Goal: Task Accomplishment & Management: Complete application form

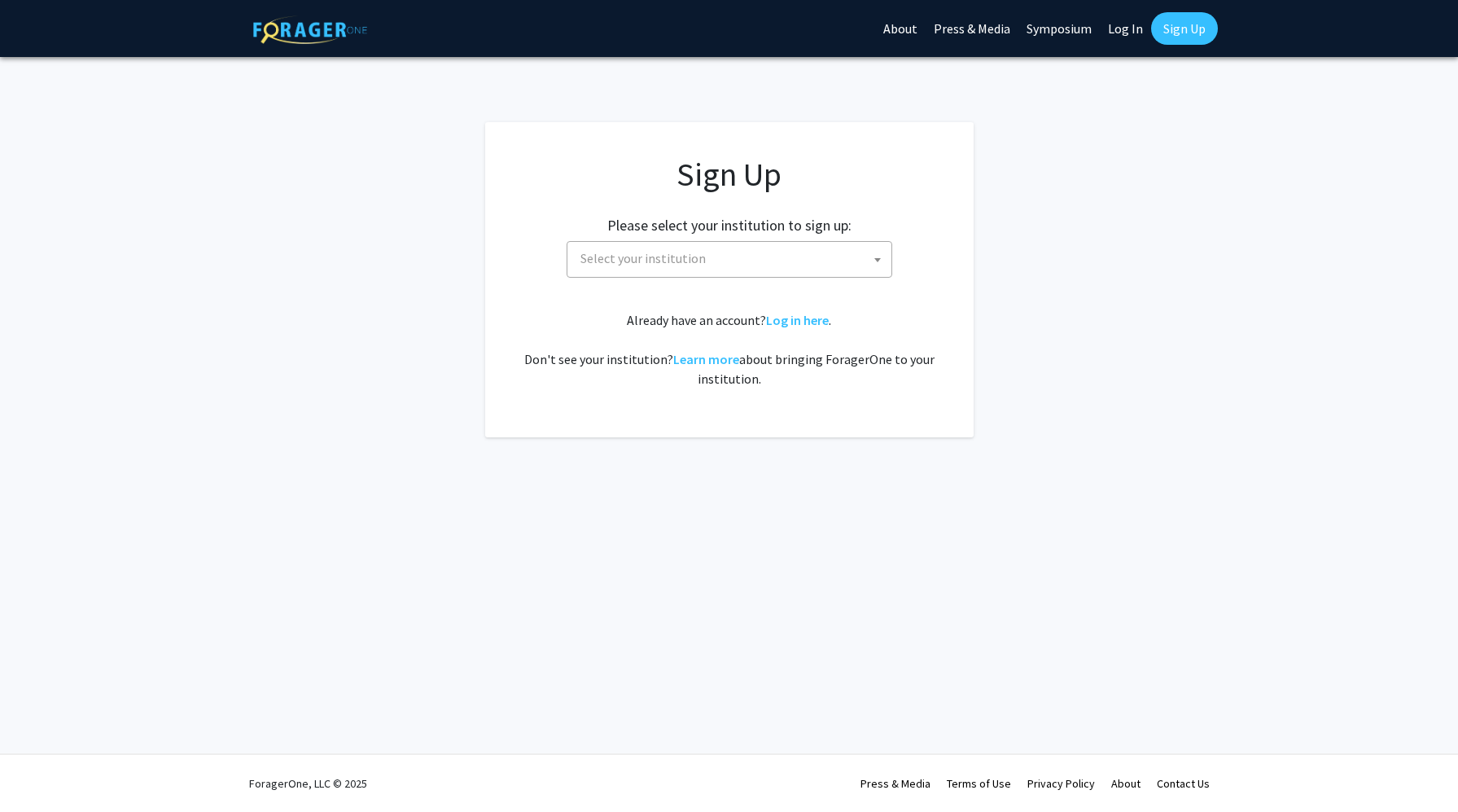
click at [750, 258] on span "Select your institution" at bounding box center [732, 259] width 317 height 33
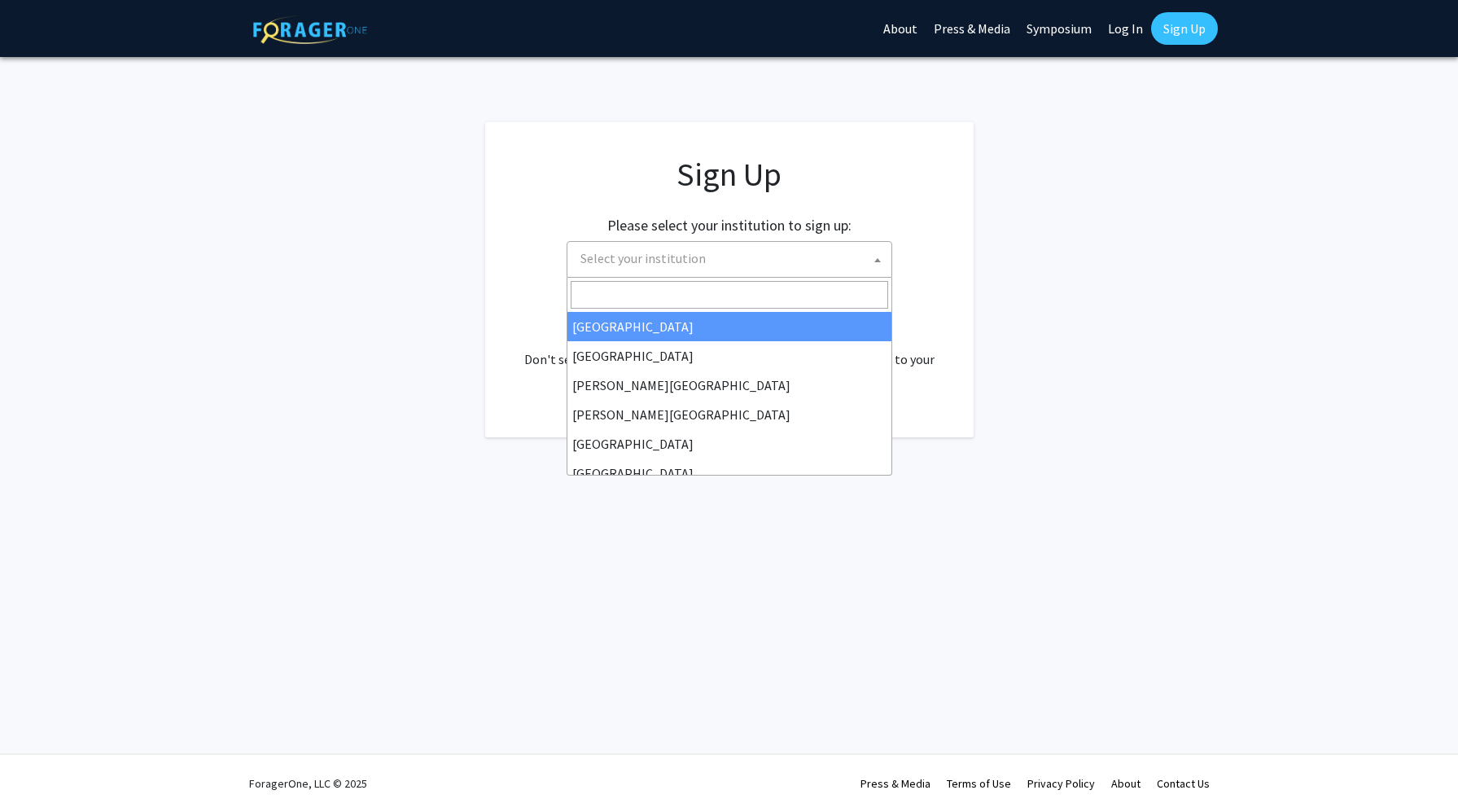
click at [690, 288] on input "Search" at bounding box center [729, 295] width 317 height 27
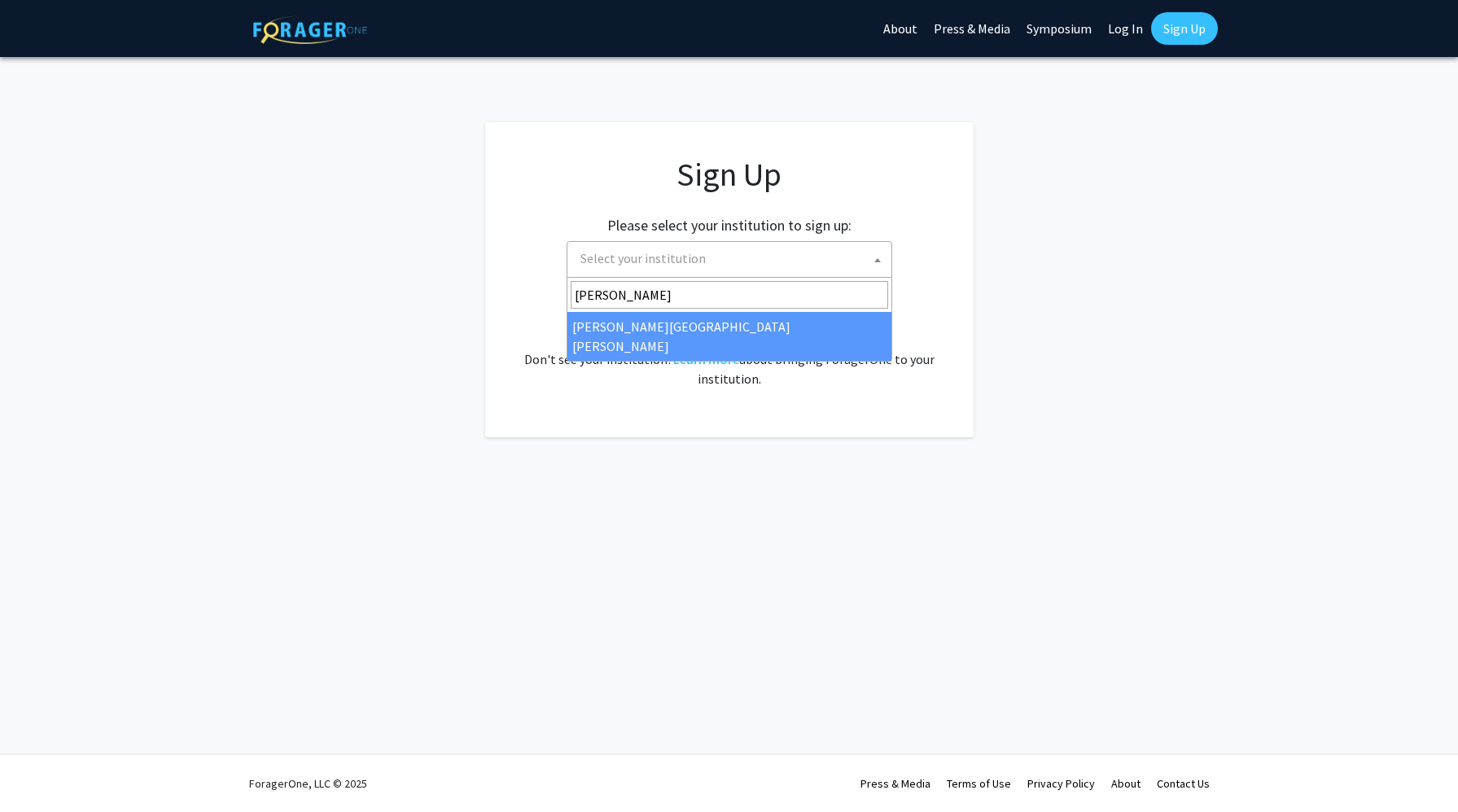
type input "[PERSON_NAME]"
select select "1"
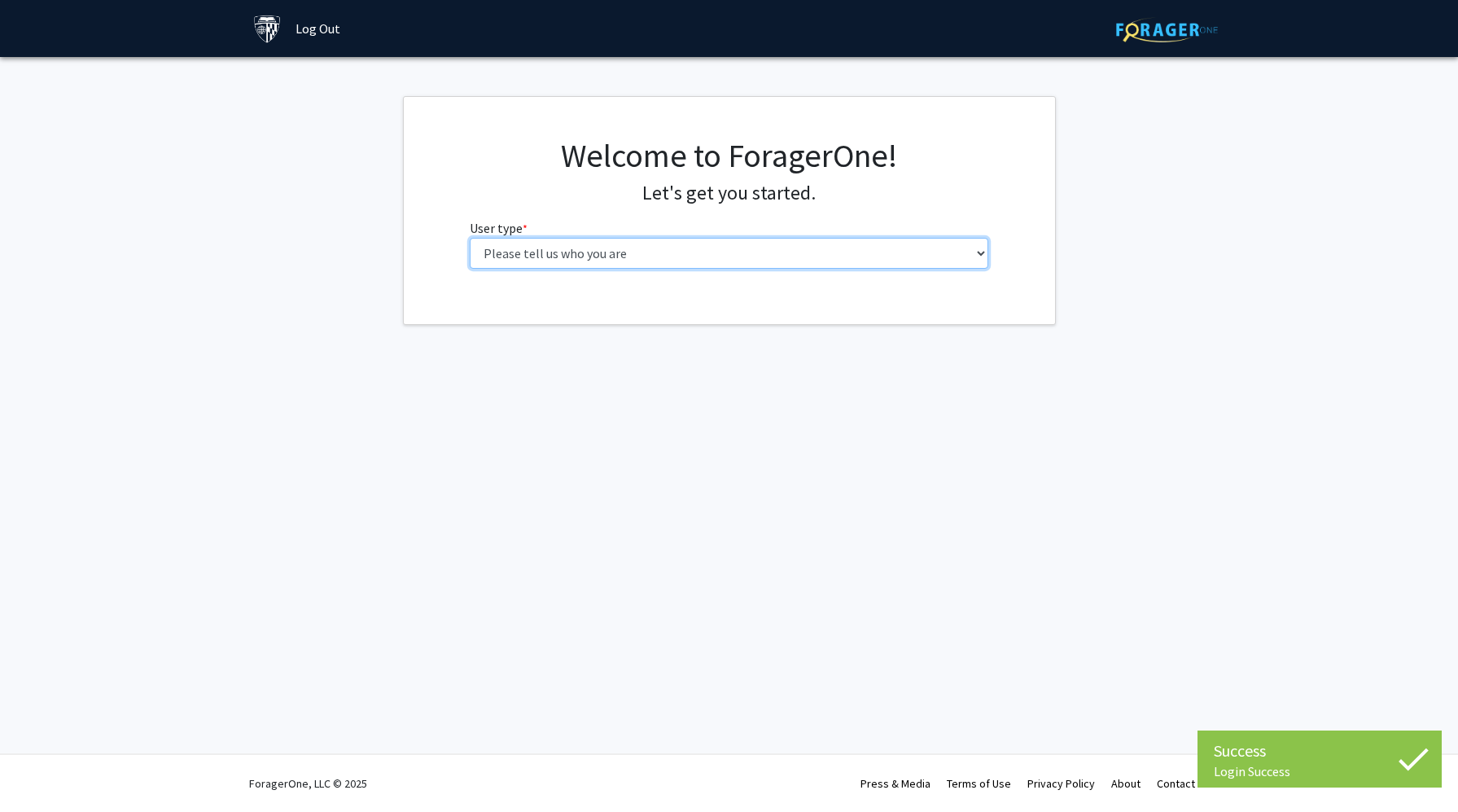
click at [469, 238] on select "Please tell us who you are Undergraduate Student Master's Student Doctoral Cand…" at bounding box center [728, 254] width 518 height 31
select select "3: doc"
click option "Doctoral Candidate (PhD, MD, DMD, PharmD, etc.)" at bounding box center [0, 0] width 0 height 0
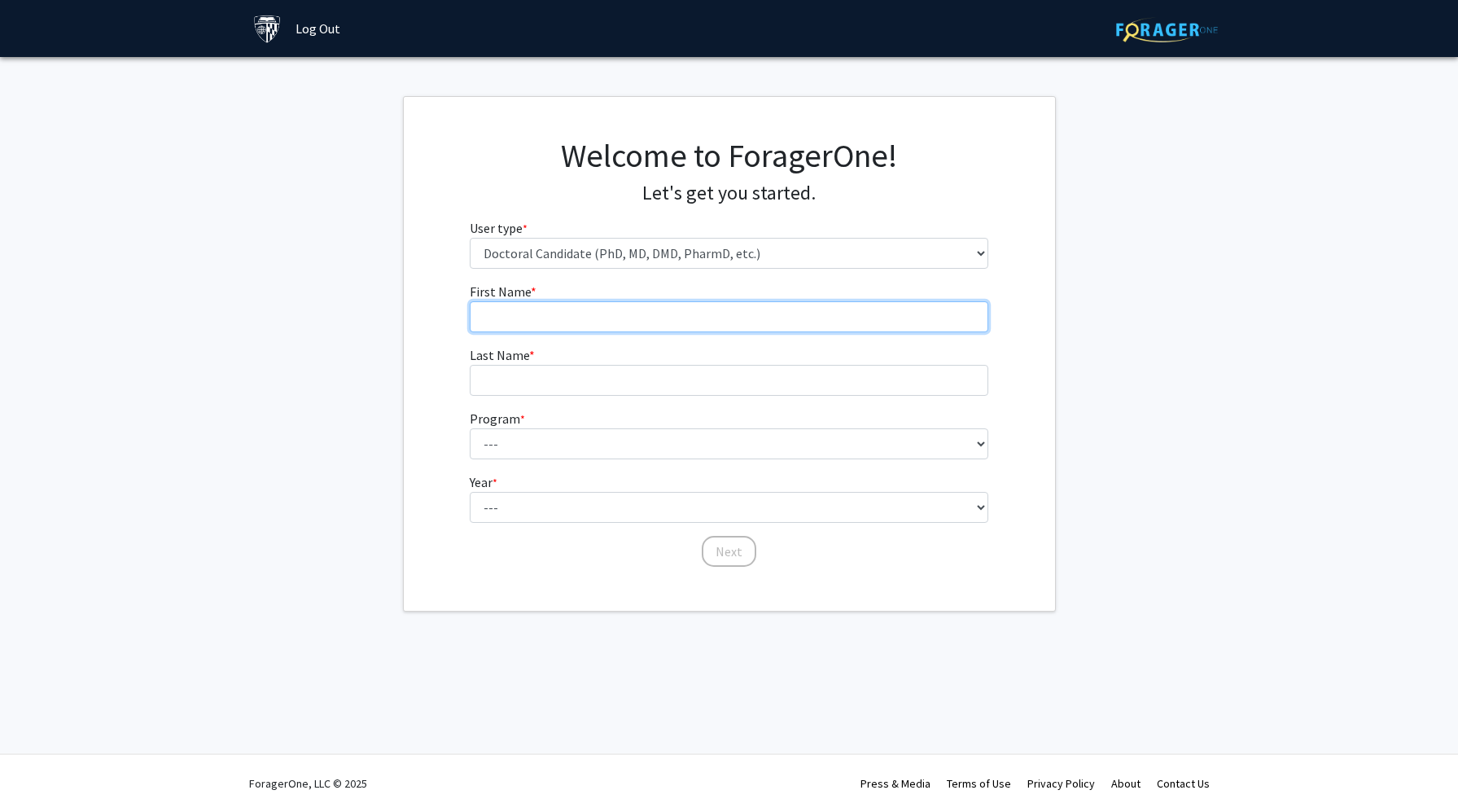
click at [548, 325] on input "First Name * required" at bounding box center [728, 317] width 518 height 31
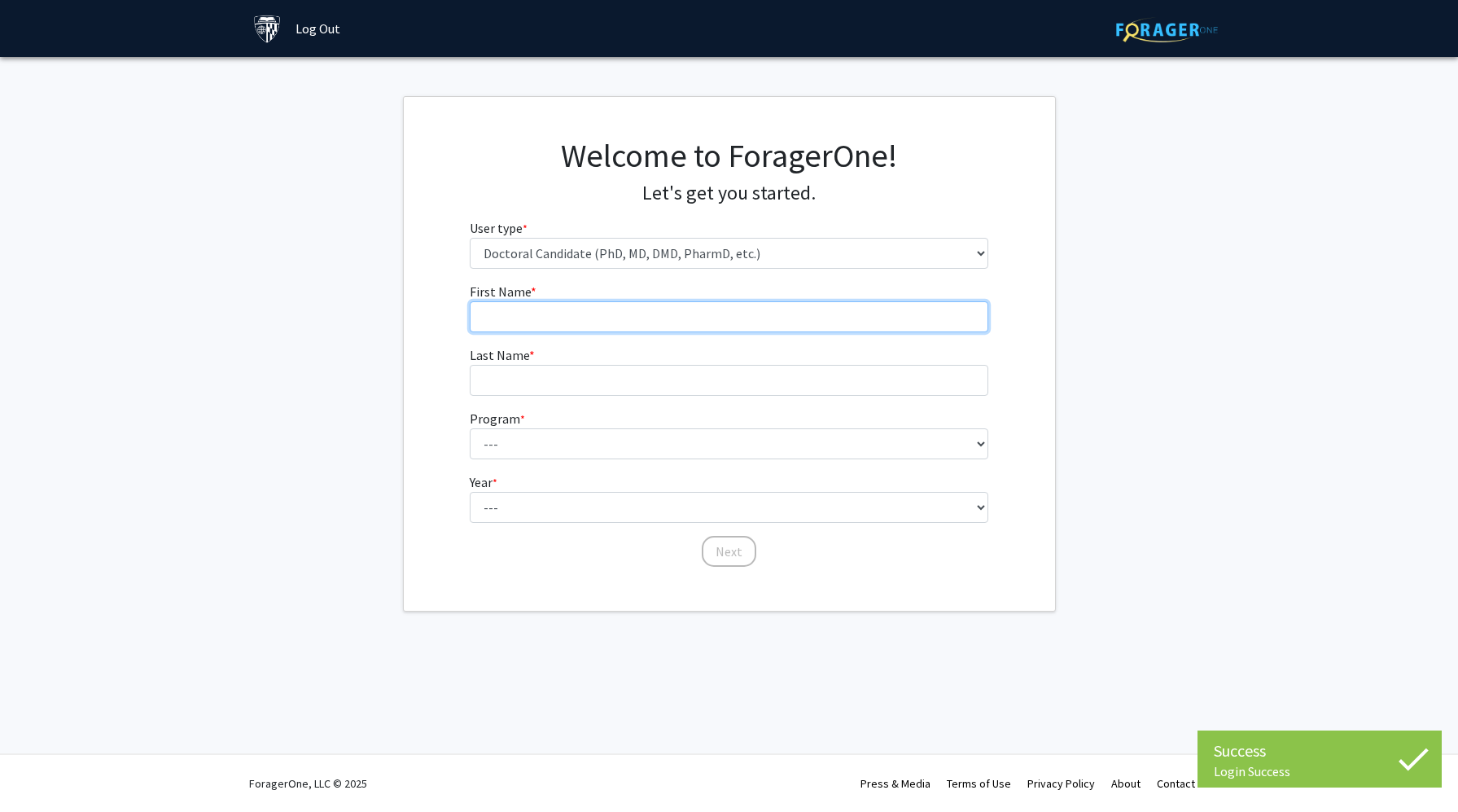
click at [547, 325] on input "First Name * required" at bounding box center [728, 317] width 518 height 31
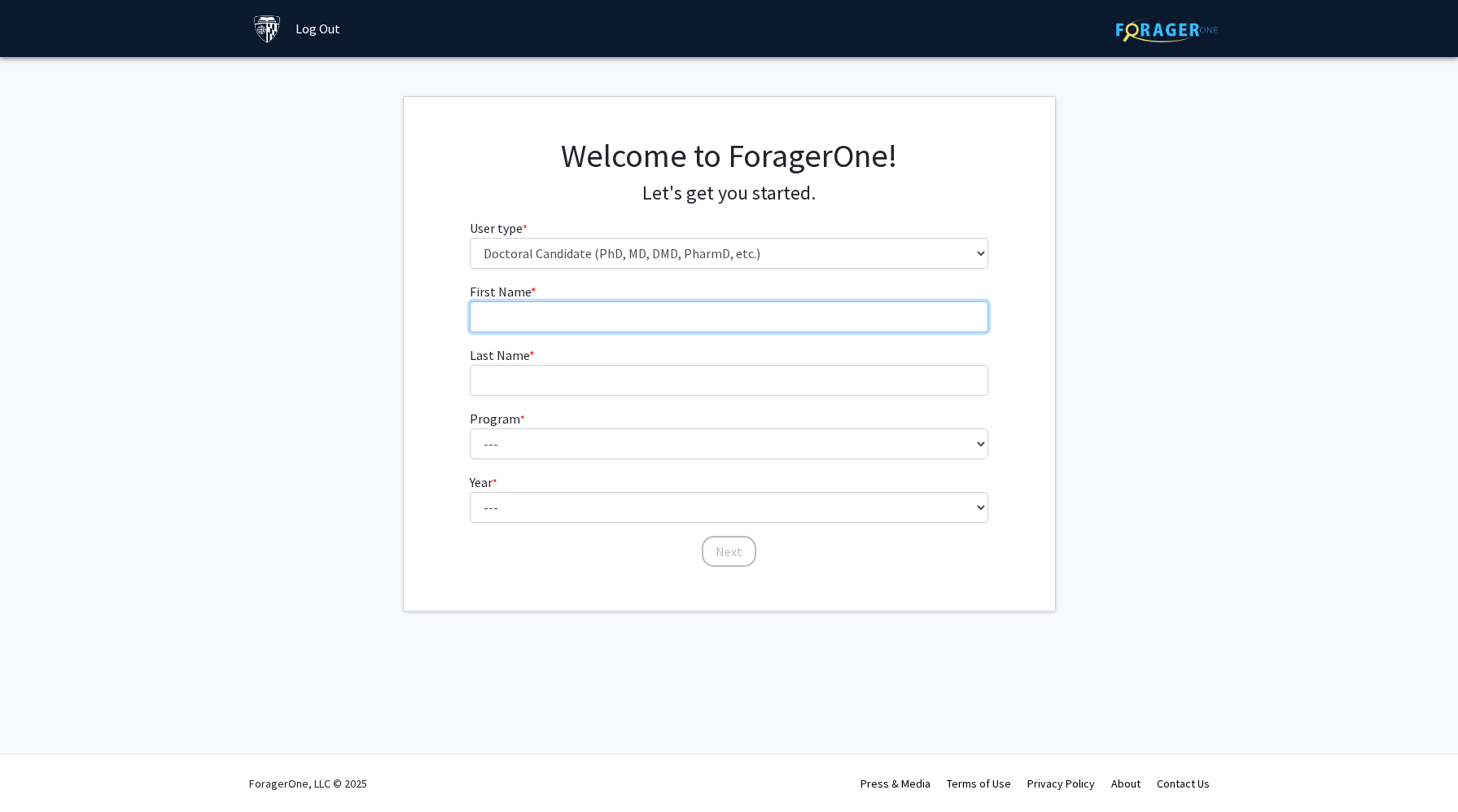
click at [547, 325] on input "First Name * required" at bounding box center [728, 317] width 518 height 31
